Goal: Information Seeking & Learning: Understand process/instructions

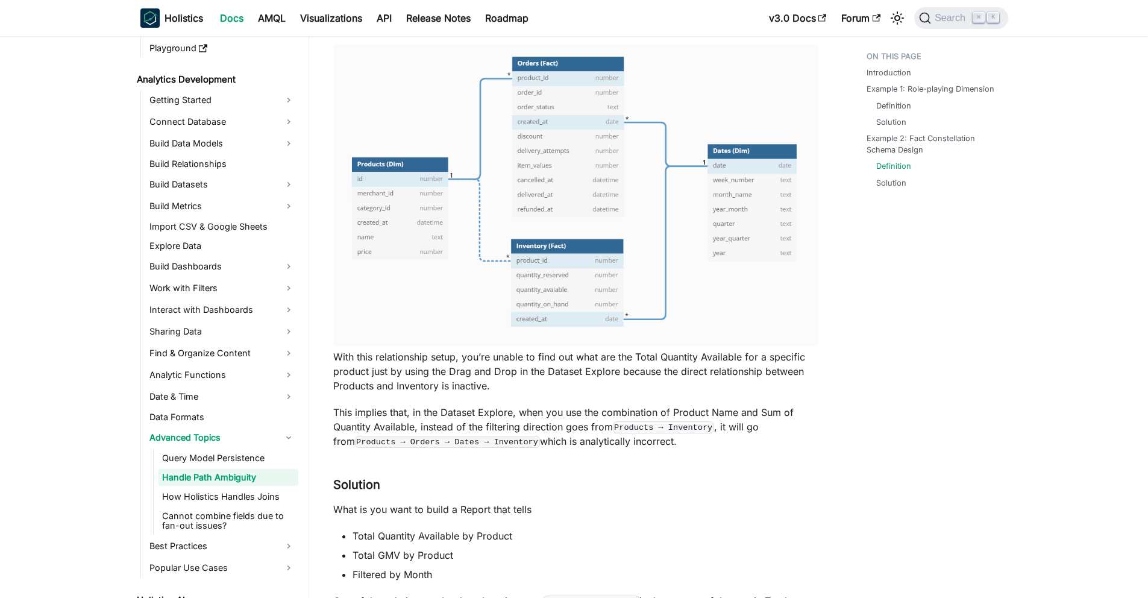
scroll to position [153, 0]
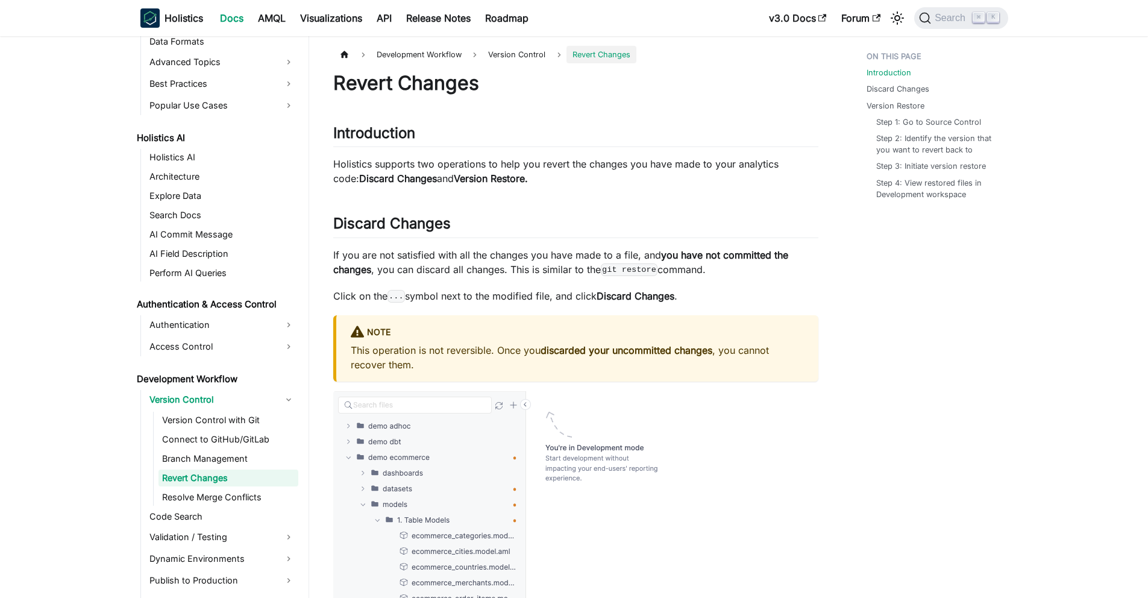
scroll to position [529, 0]
drag, startPoint x: 333, startPoint y: 178, endPoint x: 512, endPoint y: 178, distance: 179.6
click at [512, 178] on p "Holistics supports two operations to help you revert the changes you have made …" at bounding box center [575, 171] width 485 height 29
drag, startPoint x: 333, startPoint y: 260, endPoint x: 468, endPoint y: 260, distance: 135.6
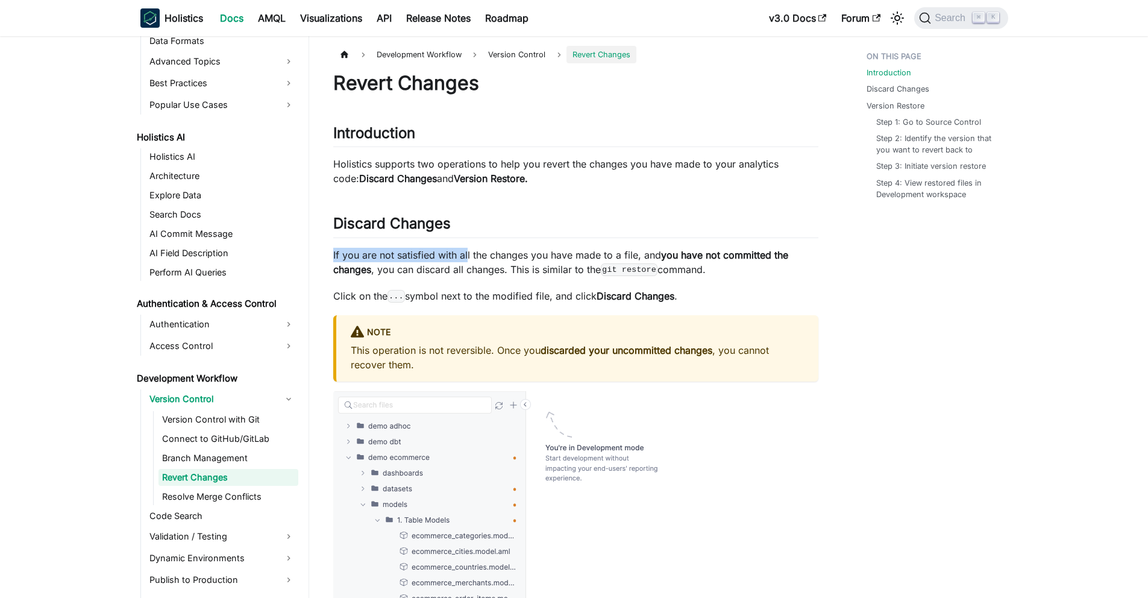
click at [469, 260] on p "If you are not satisfied with all the changes you have made to a file, and you …" at bounding box center [575, 262] width 485 height 29
click at [468, 260] on p "If you are not satisfied with all the changes you have made to a file, and you …" at bounding box center [575, 262] width 485 height 29
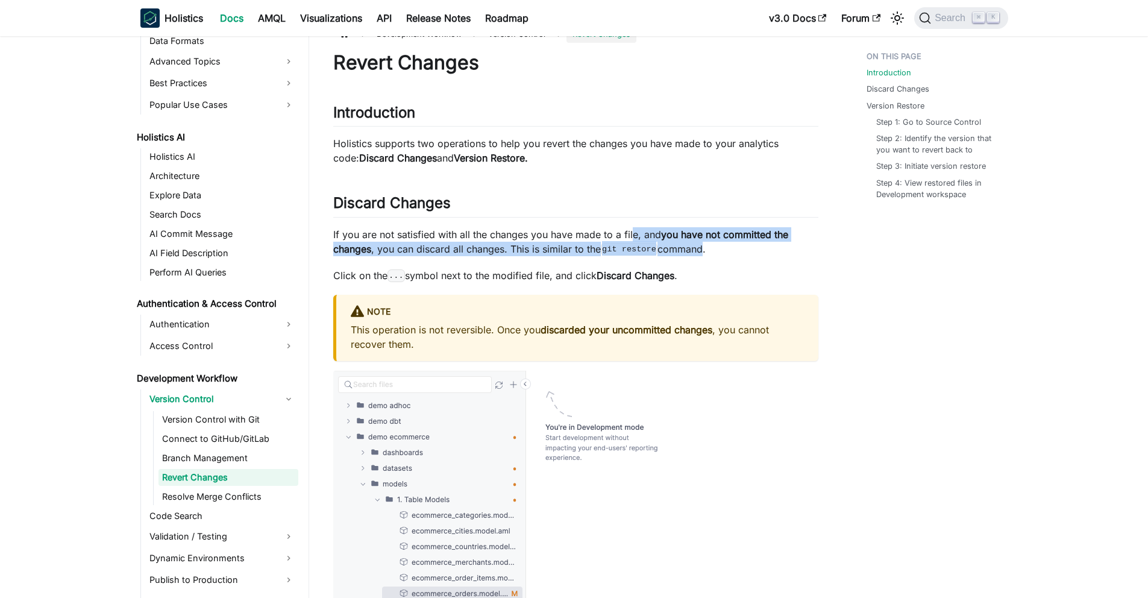
drag, startPoint x: 631, startPoint y: 233, endPoint x: 703, endPoint y: 251, distance: 74.7
click at [703, 251] on p "If you are not satisfied with all the changes you have made to a file, and you …" at bounding box center [575, 241] width 485 height 29
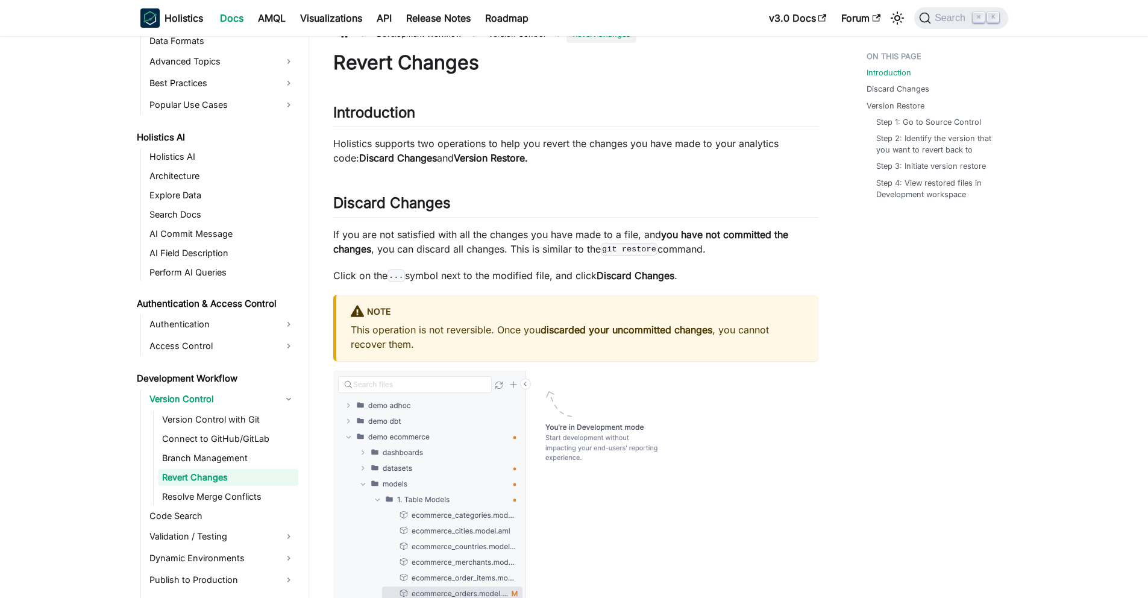
drag, startPoint x: 723, startPoint y: 247, endPoint x: 528, endPoint y: 250, distance: 195.3
click at [528, 250] on p "If you are not satisfied with all the changes you have made to a file, and you …" at bounding box center [575, 241] width 485 height 29
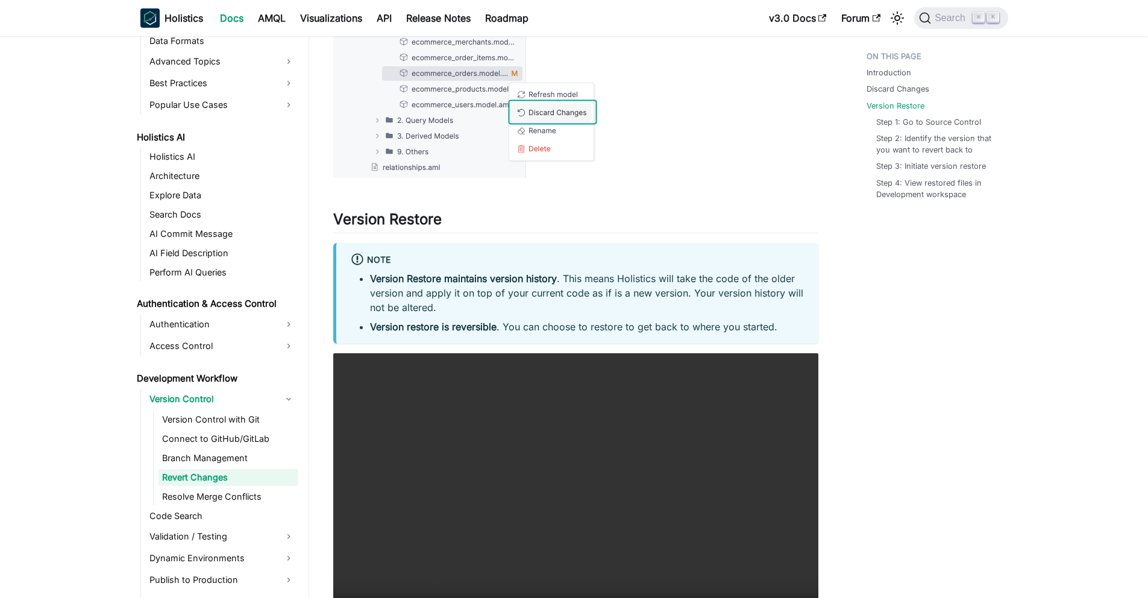
scroll to position [573, 0]
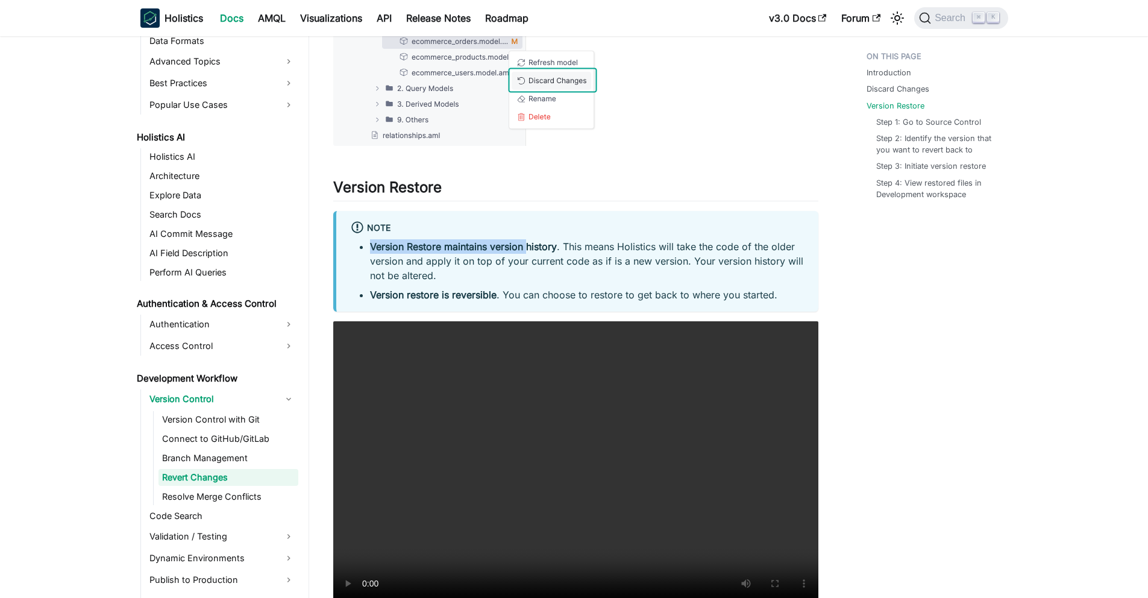
drag, startPoint x: 370, startPoint y: 248, endPoint x: 529, endPoint y: 251, distance: 159.1
click at [529, 251] on strong "Version Restore maintains version history" at bounding box center [463, 246] width 187 height 12
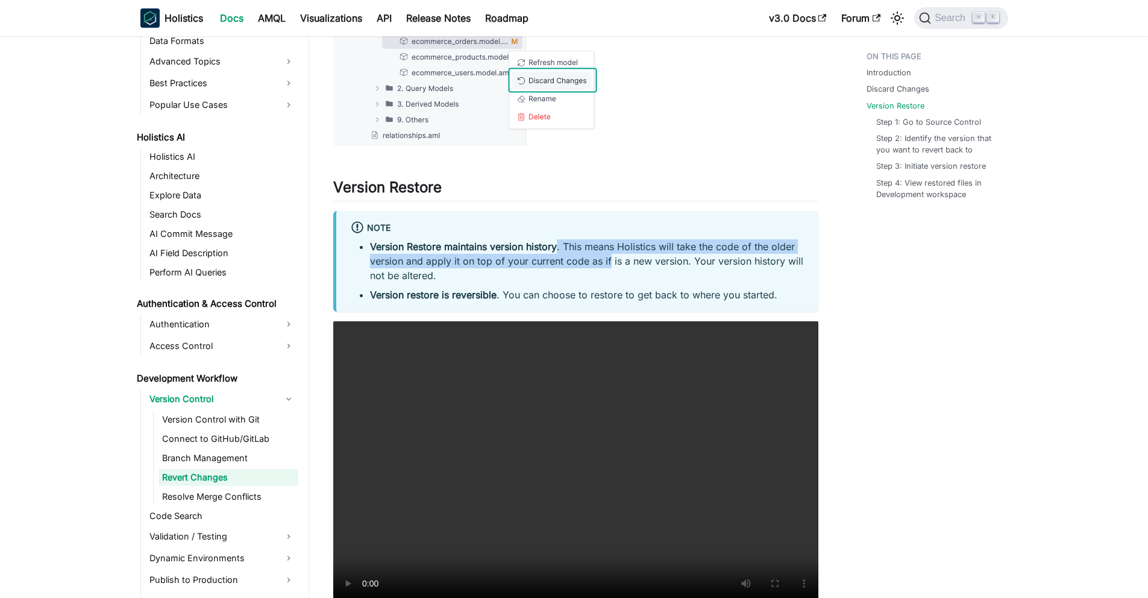
drag, startPoint x: 558, startPoint y: 245, endPoint x: 607, endPoint y: 258, distance: 50.6
click at [607, 258] on li "Version Restore maintains version history . This means Holistics will take the …" at bounding box center [587, 260] width 434 height 43
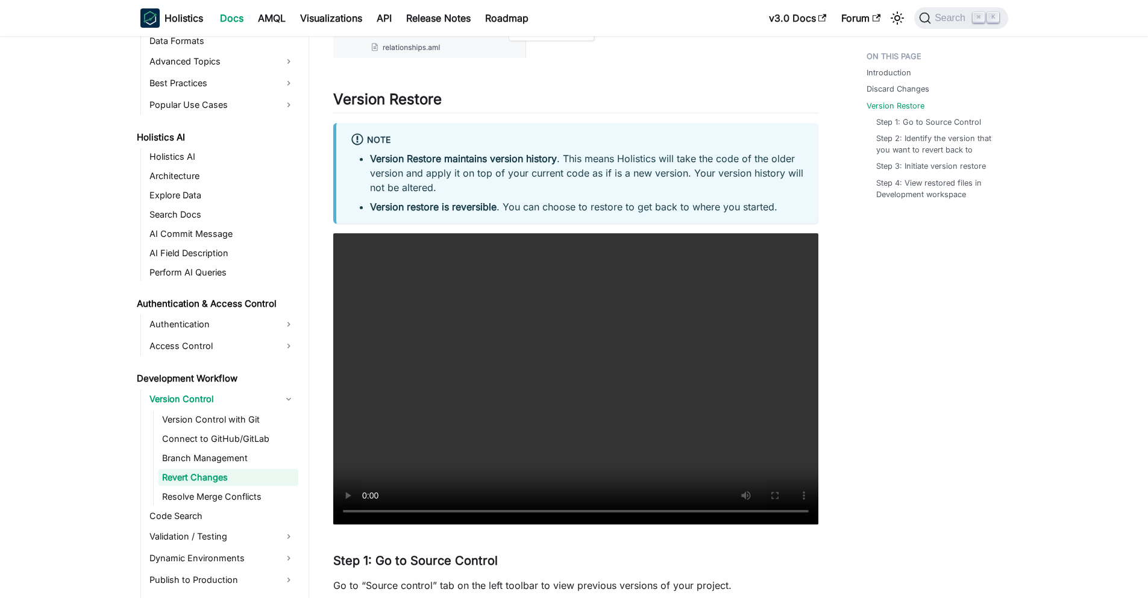
scroll to position [674, 0]
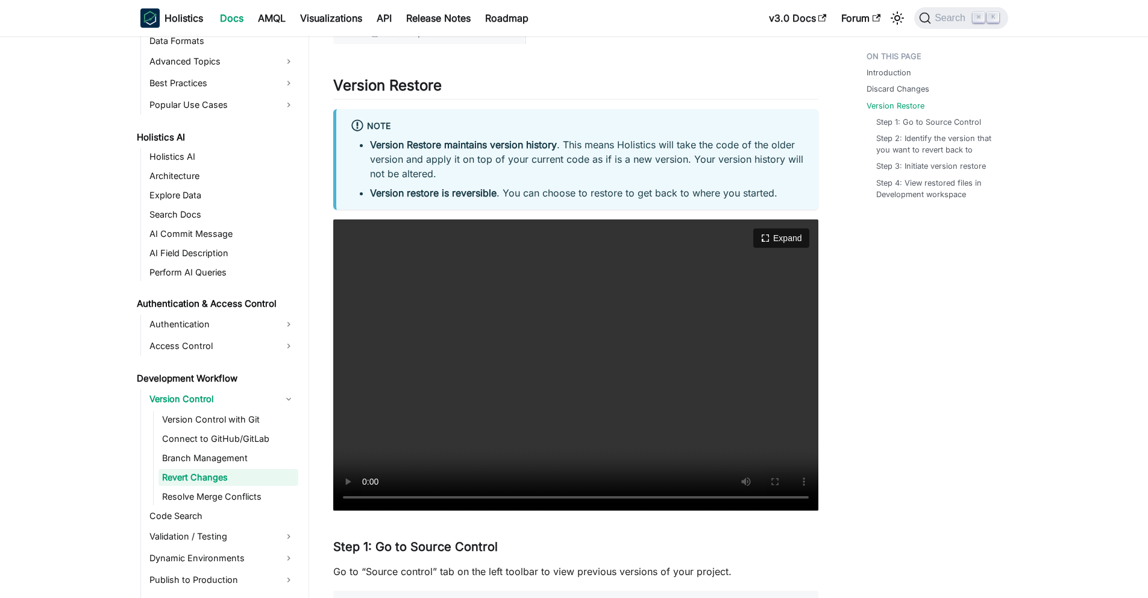
click at [333, 497] on video "Your browser does not support embedding video, but you can download it ." at bounding box center [575, 364] width 485 height 291
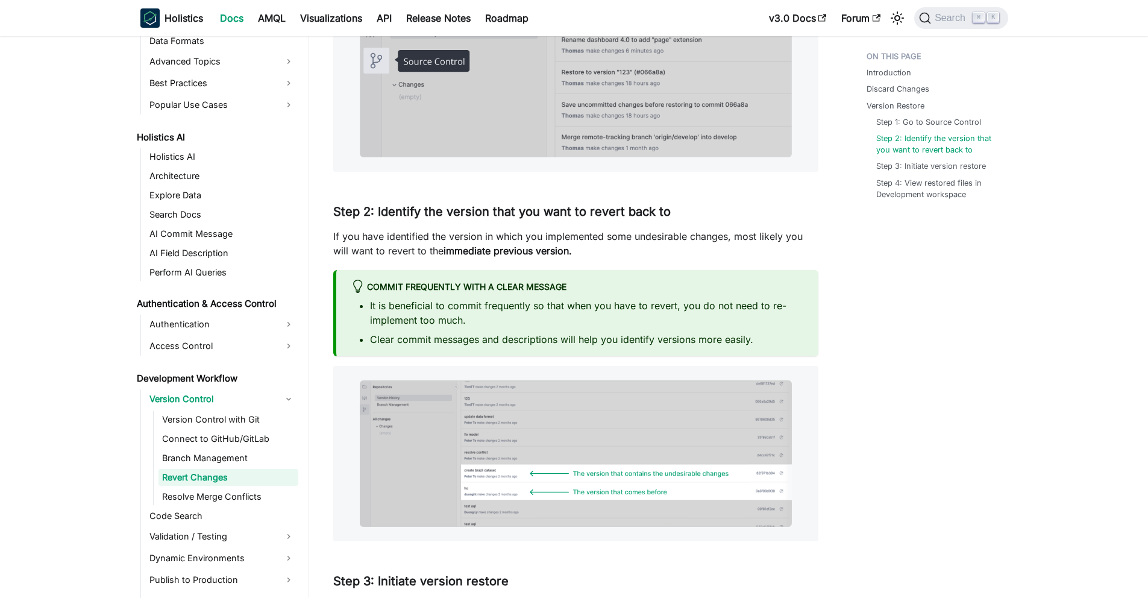
scroll to position [1302, 0]
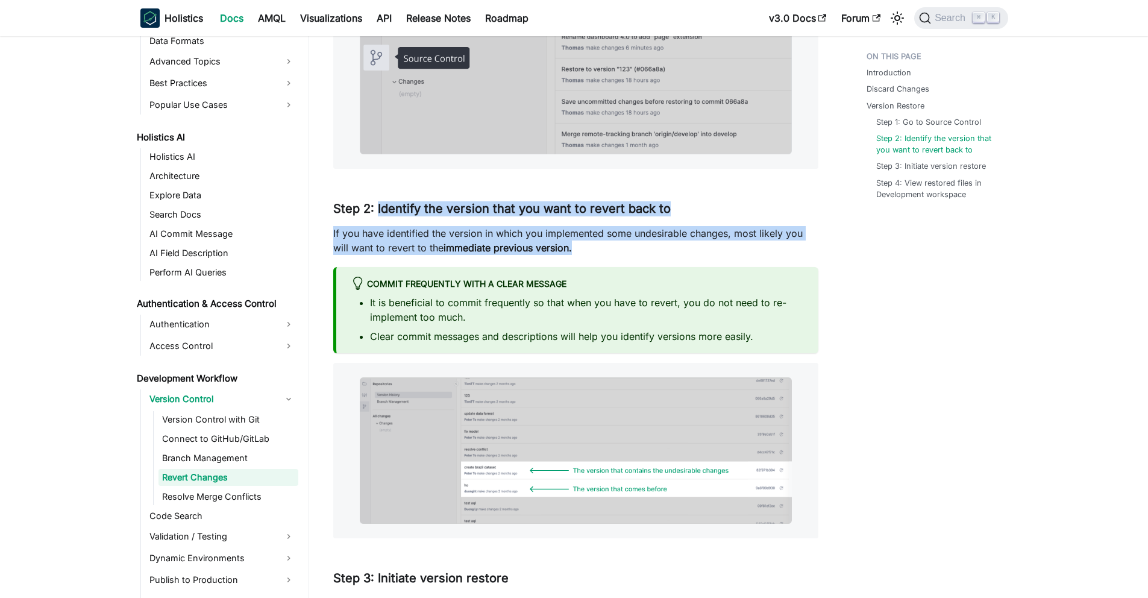
drag, startPoint x: 375, startPoint y: 207, endPoint x: 616, endPoint y: 248, distance: 243.9
click at [616, 249] on div "Revert Changes Introduction ​ Holistics supports two operations to help you rev…" at bounding box center [575, 203] width 485 height 2868
click at [616, 248] on p "If you have identified the version in which you implemented some undesirable ch…" at bounding box center [575, 240] width 485 height 29
drag, startPoint x: 616, startPoint y: 248, endPoint x: 386, endPoint y: 210, distance: 232.7
click at [386, 210] on div "Revert Changes Introduction ​ Holistics supports two operations to help you rev…" at bounding box center [575, 203] width 485 height 2868
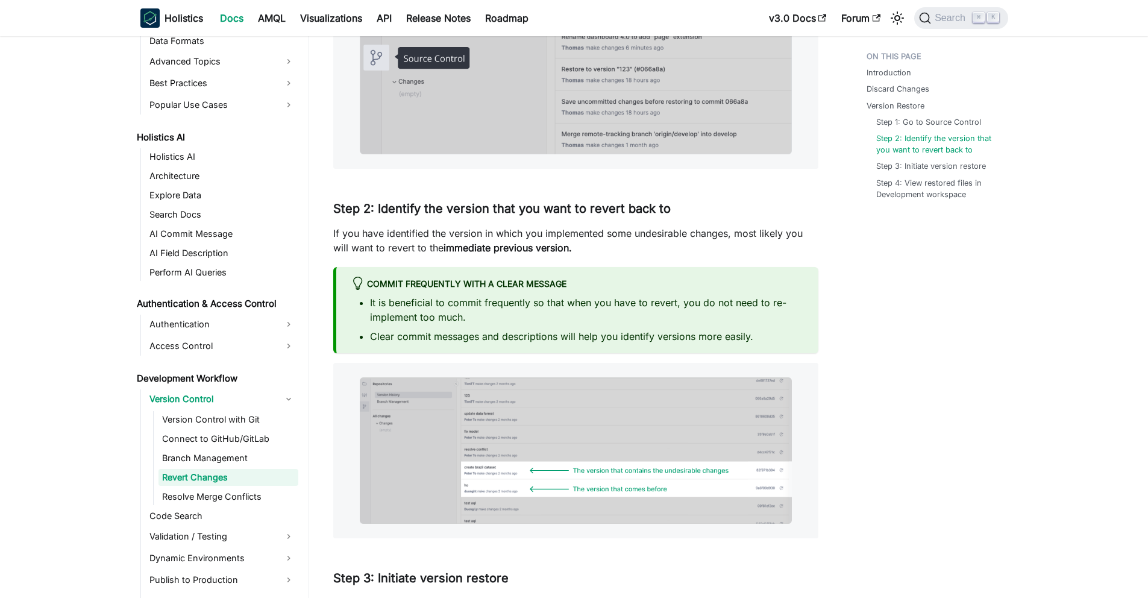
click at [401, 246] on p "If you have identified the version in which you implemented some undesirable ch…" at bounding box center [575, 240] width 485 height 29
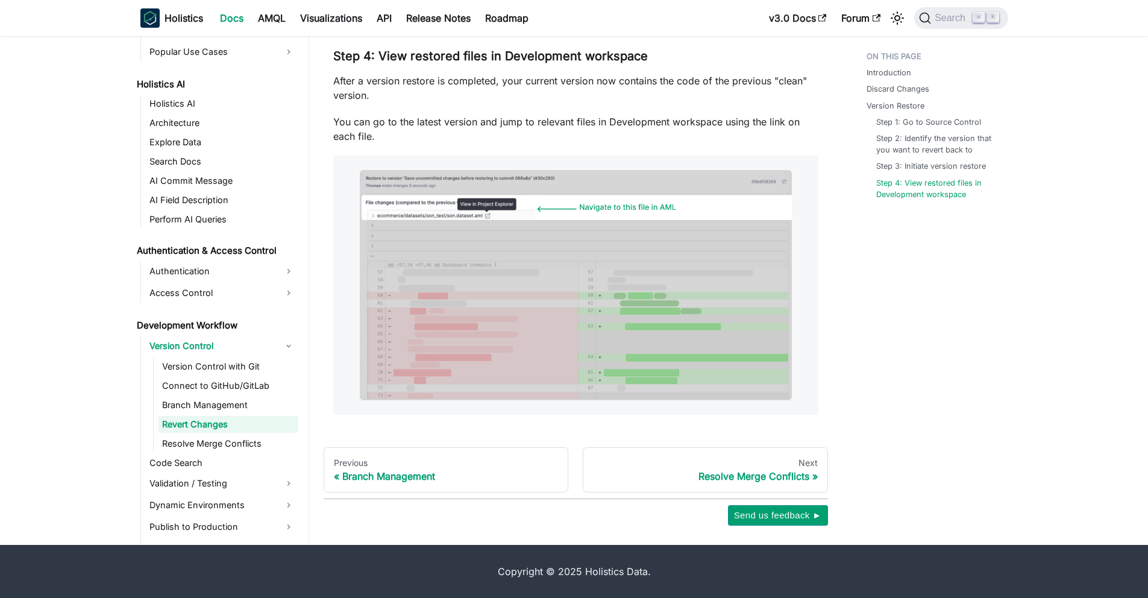
scroll to position [529, 0]
